Goal: Navigation & Orientation: Find specific page/section

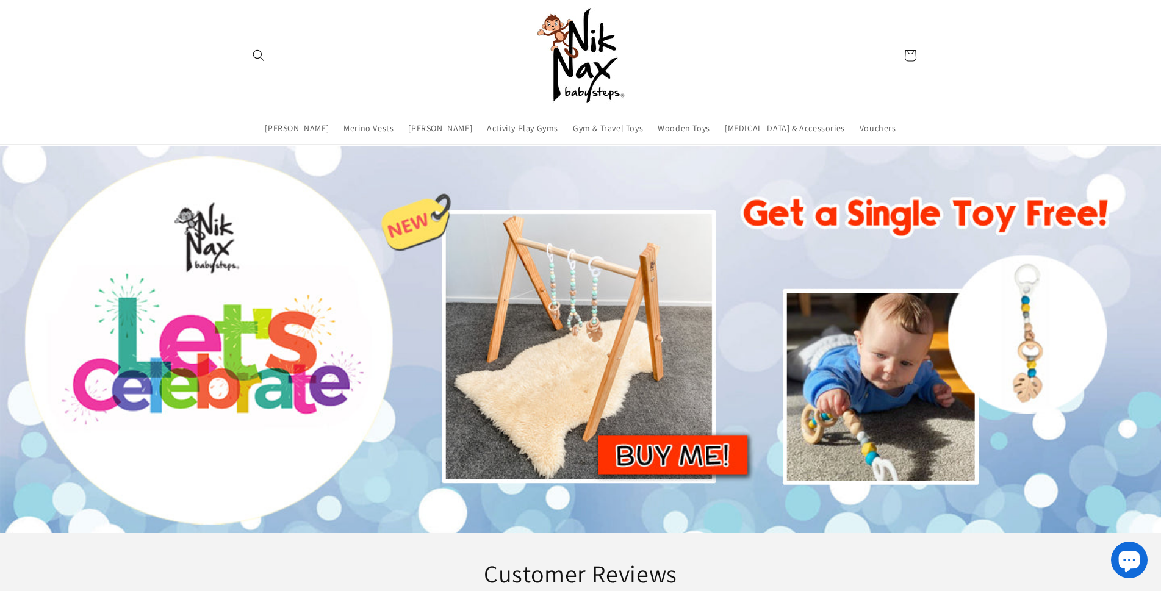
scroll to position [427, 0]
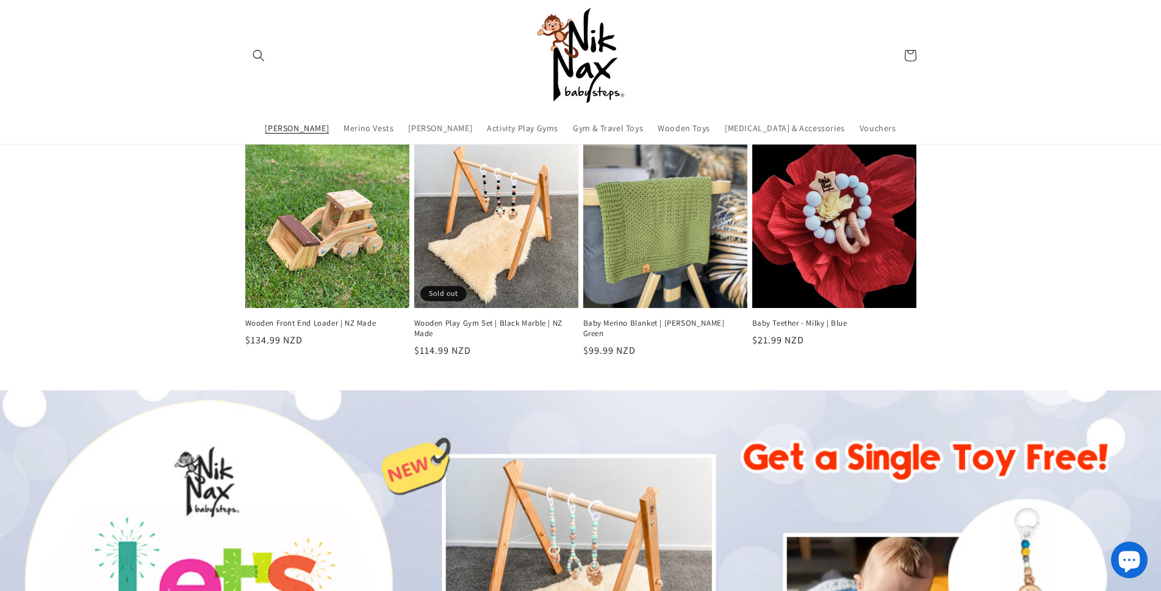
click at [320, 129] on span "[PERSON_NAME]" at bounding box center [297, 128] width 64 height 11
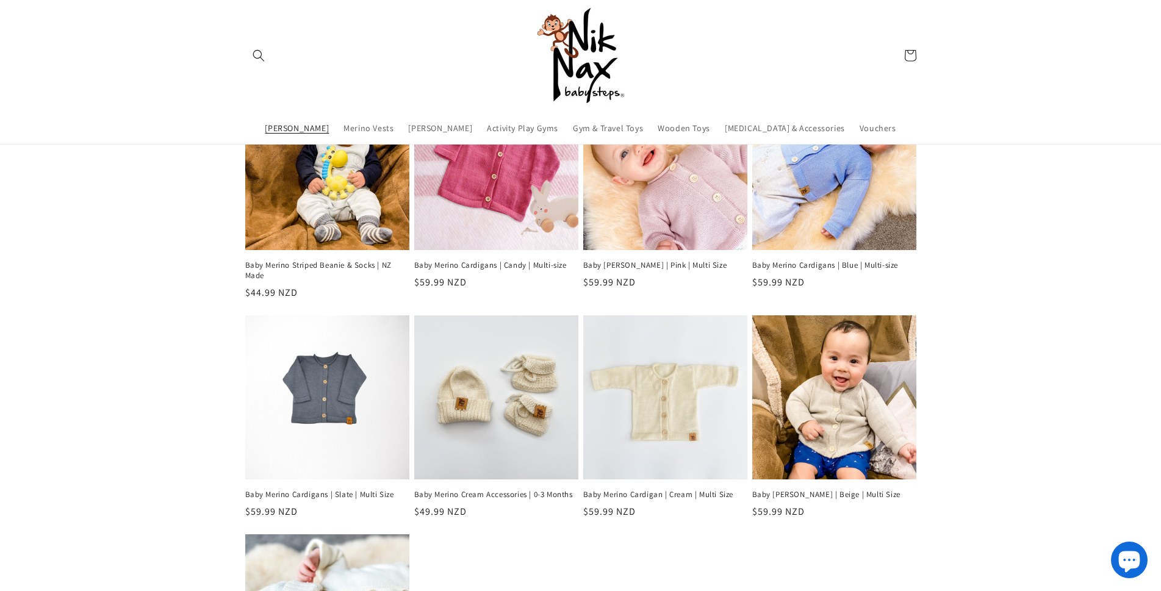
scroll to position [244, 0]
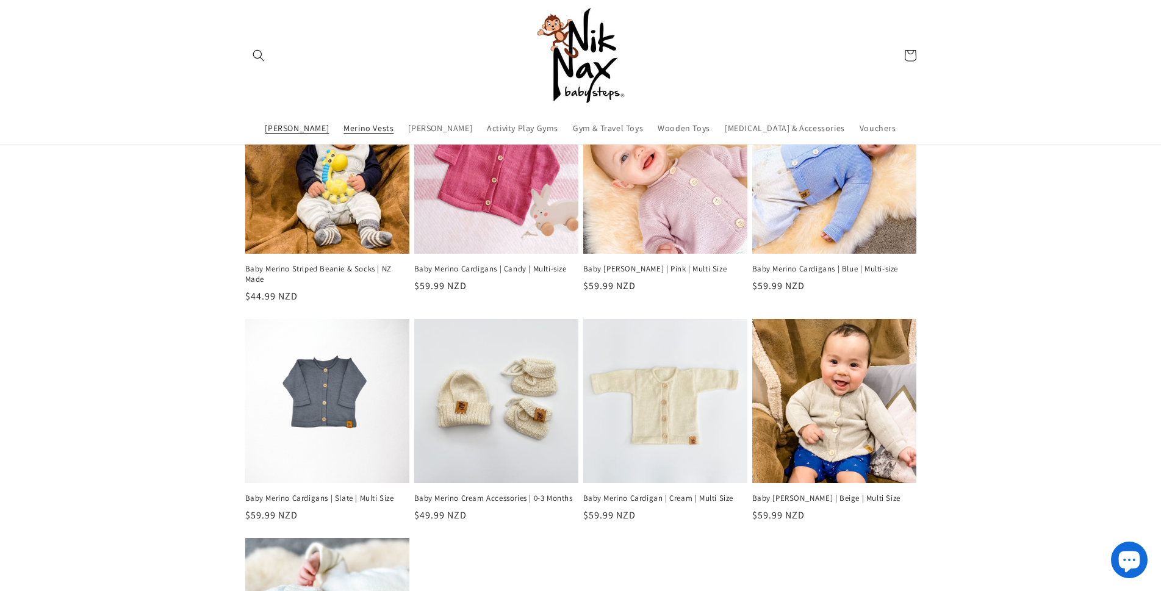
click at [372, 126] on span "Merino Vests" at bounding box center [369, 128] width 50 height 11
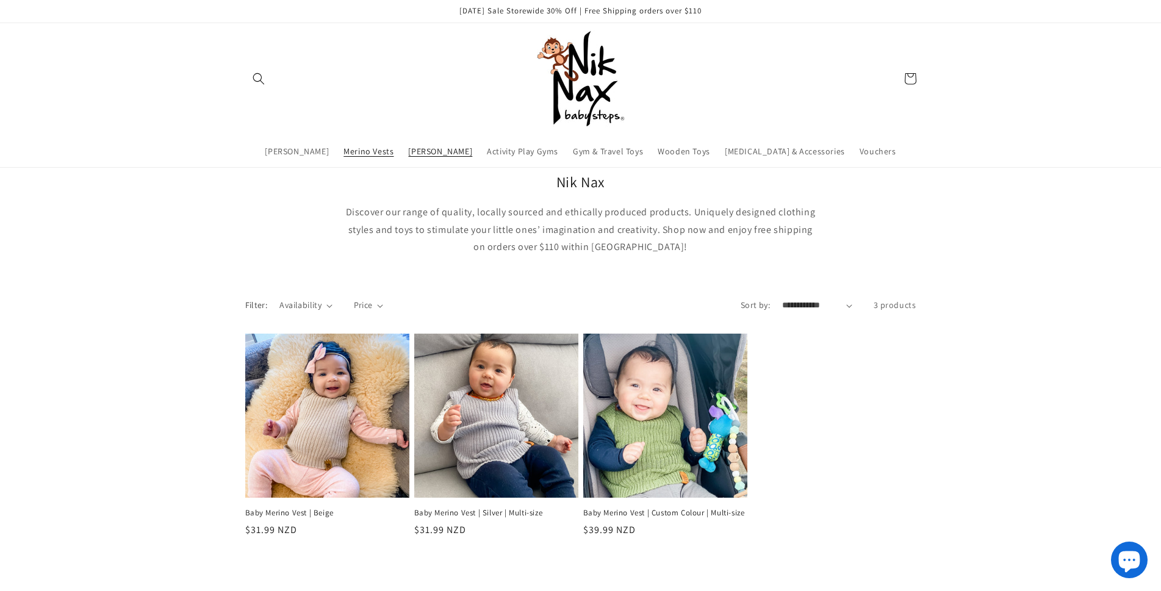
click at [456, 147] on span "[PERSON_NAME]" at bounding box center [440, 151] width 64 height 11
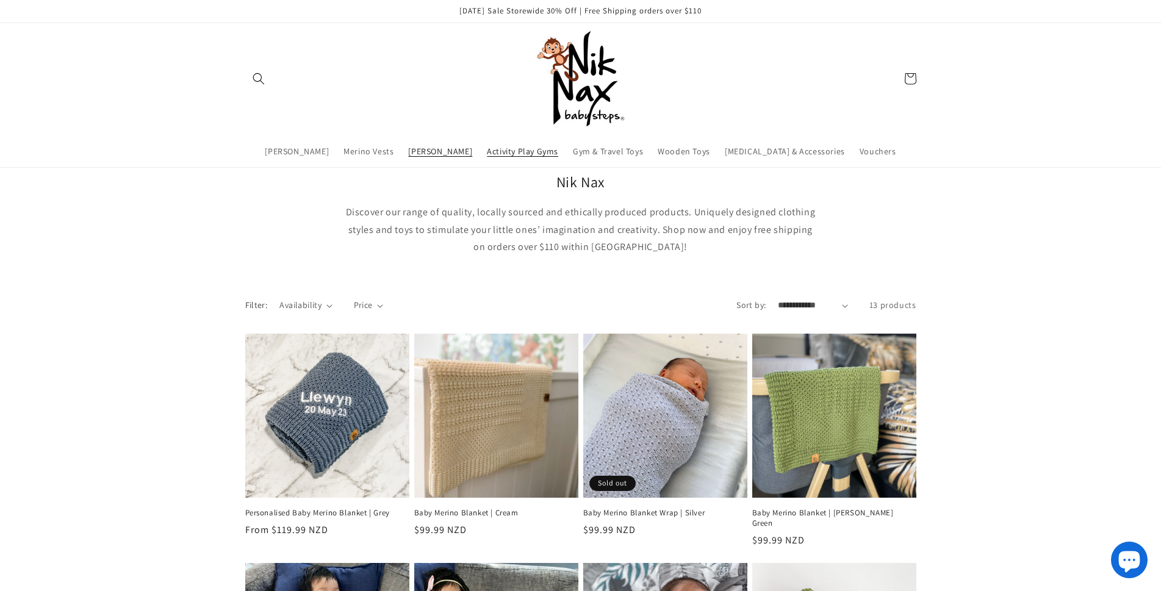
click at [550, 154] on span "Activity Play Gyms" at bounding box center [522, 151] width 71 height 11
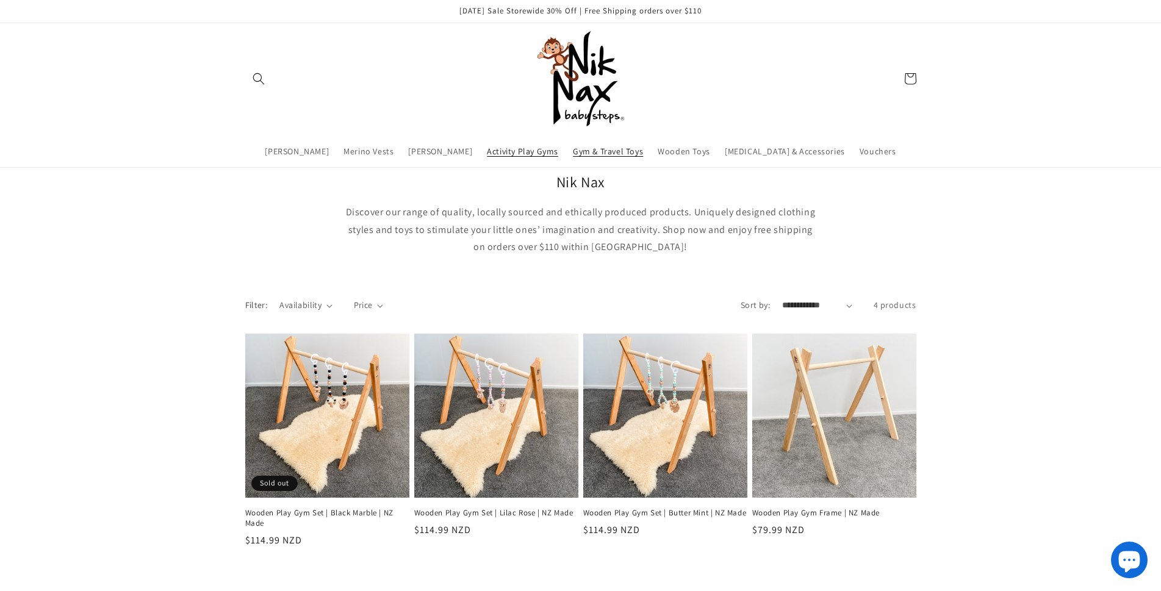
click at [628, 151] on span "Gym & Travel Toys" at bounding box center [608, 151] width 70 height 11
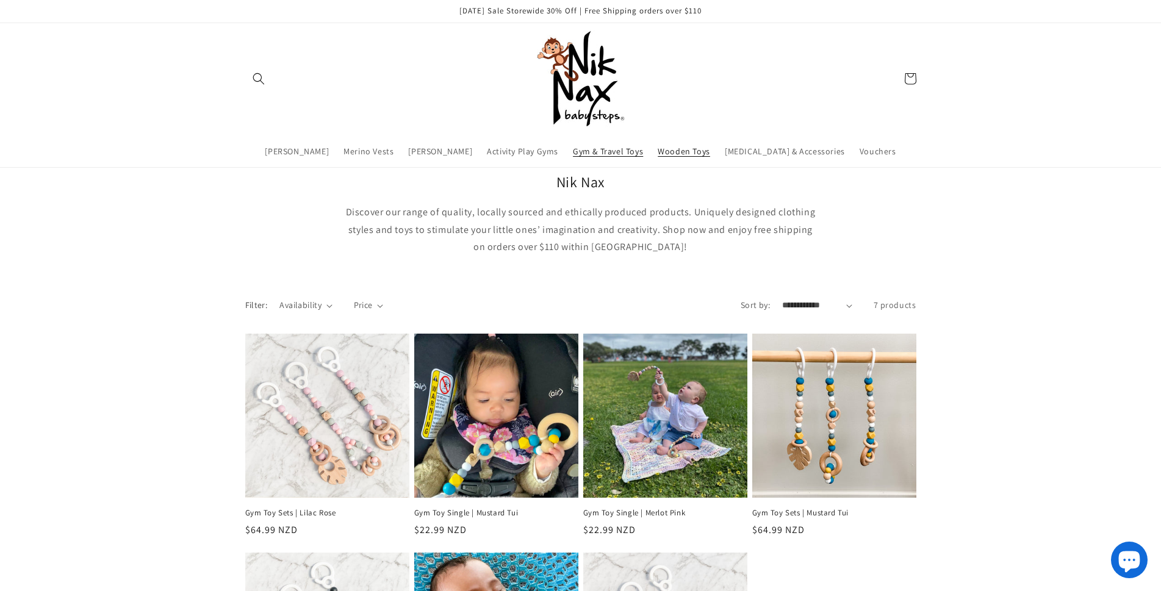
click at [704, 152] on span "Wooden Toys" at bounding box center [684, 151] width 52 height 11
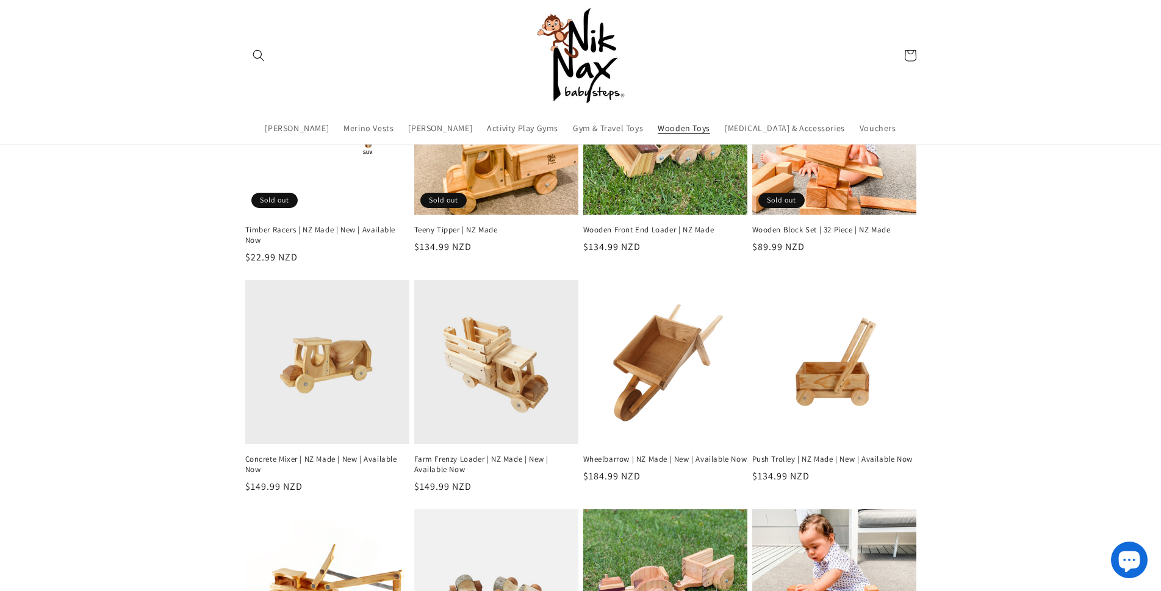
scroll to position [178, 0]
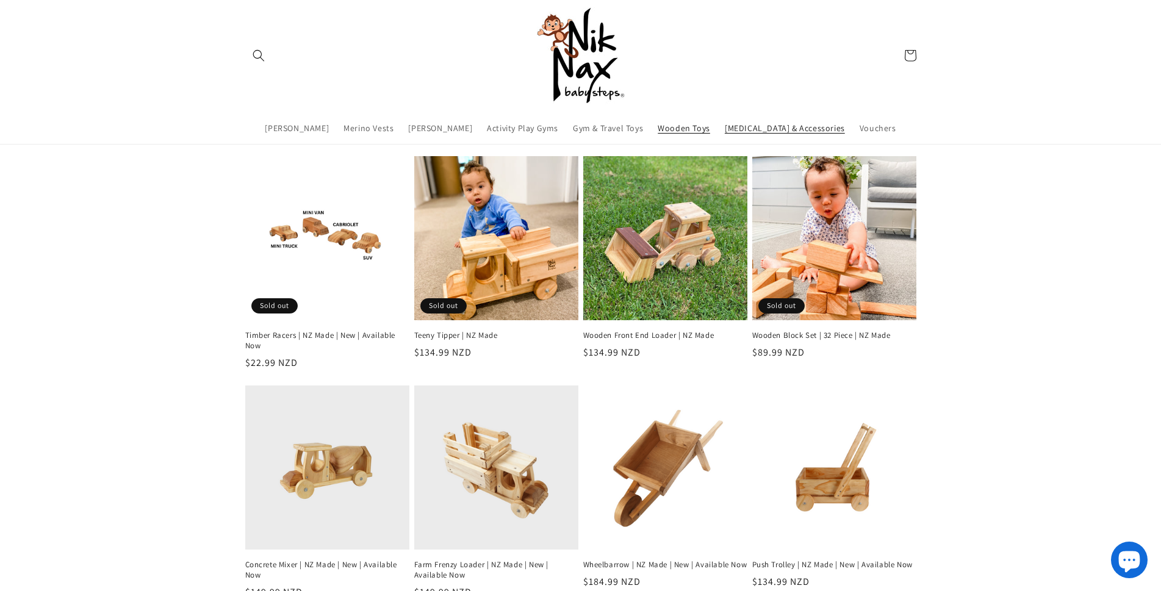
click at [798, 136] on link "[MEDICAL_DATA] & Accessories" at bounding box center [785, 129] width 135 height 26
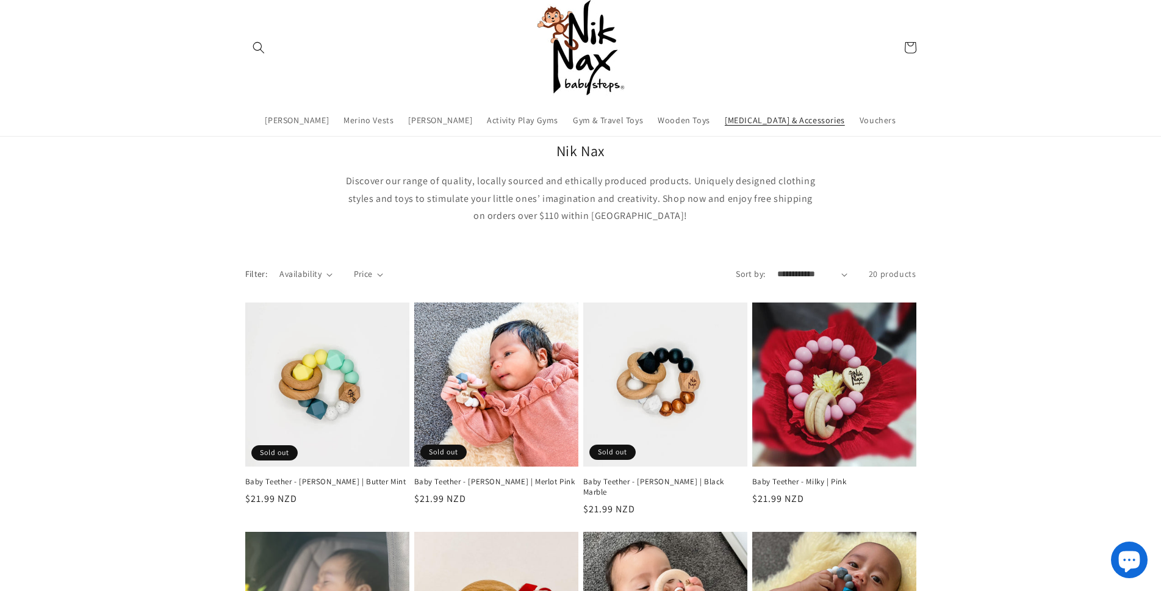
scroll to position [61, 0]
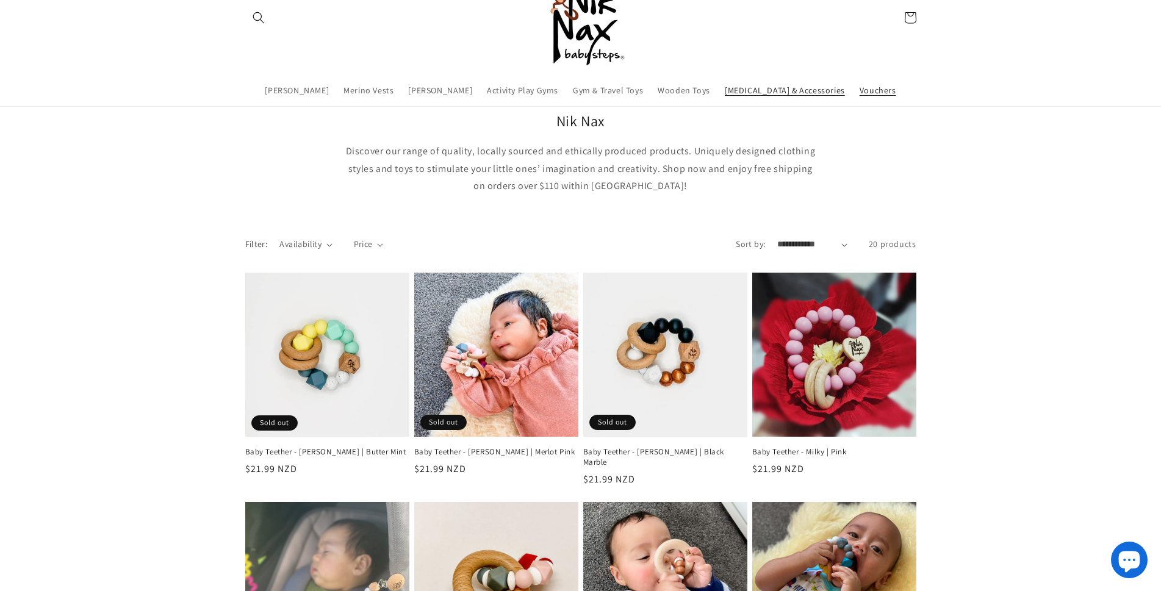
click at [862, 91] on span "Vouchers" at bounding box center [878, 90] width 37 height 11
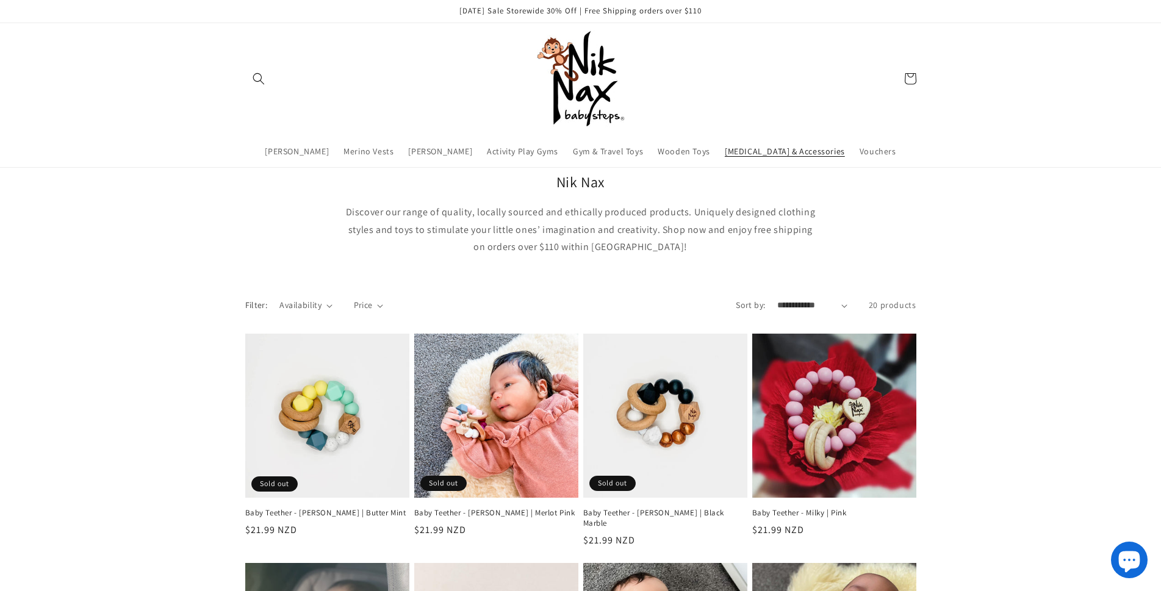
scroll to position [61, 0]
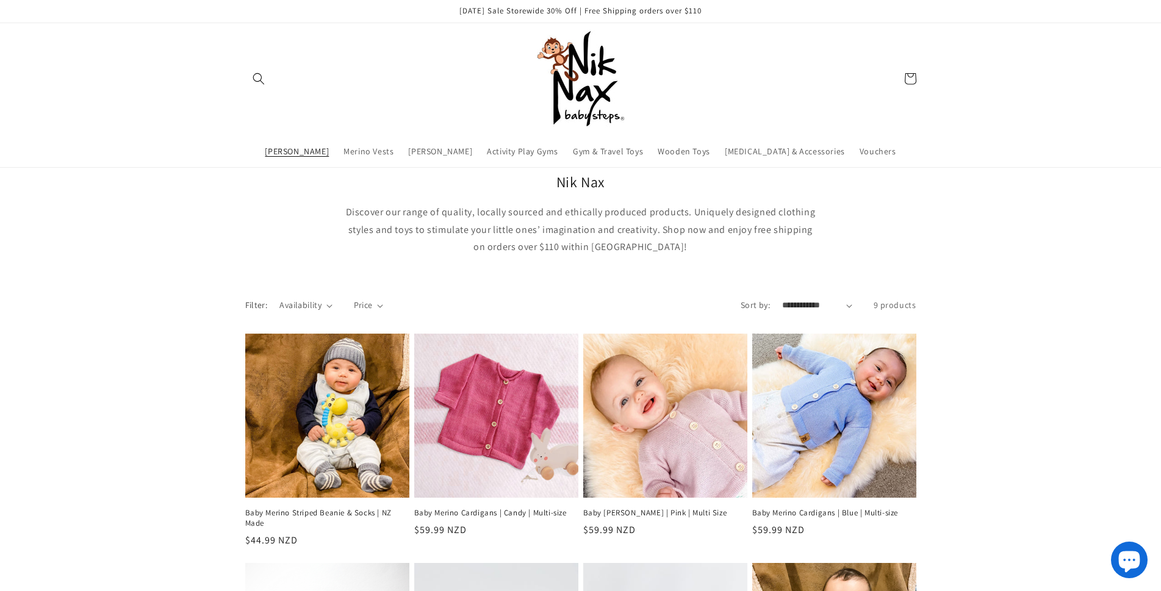
scroll to position [242, 0]
